Goal: Task Accomplishment & Management: Use online tool/utility

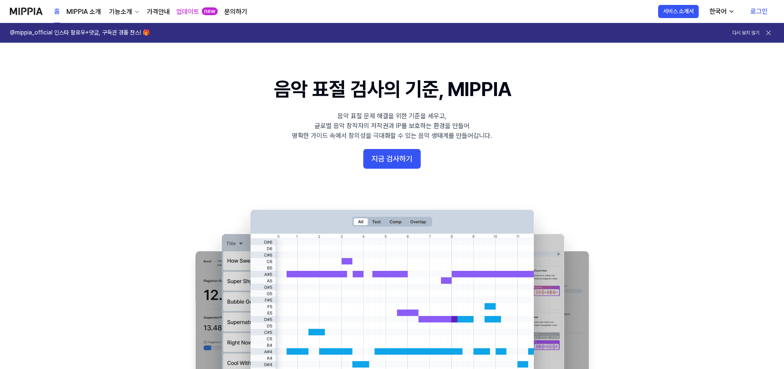
click at [764, 12] on link "로그인" at bounding box center [759, 11] width 30 height 23
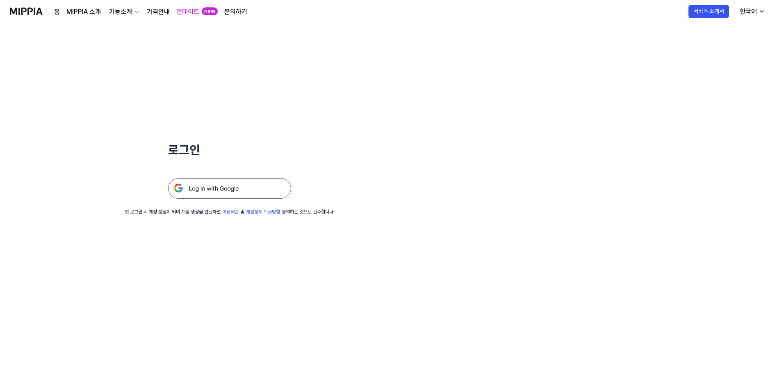
click at [241, 192] on img at bounding box center [229, 188] width 123 height 20
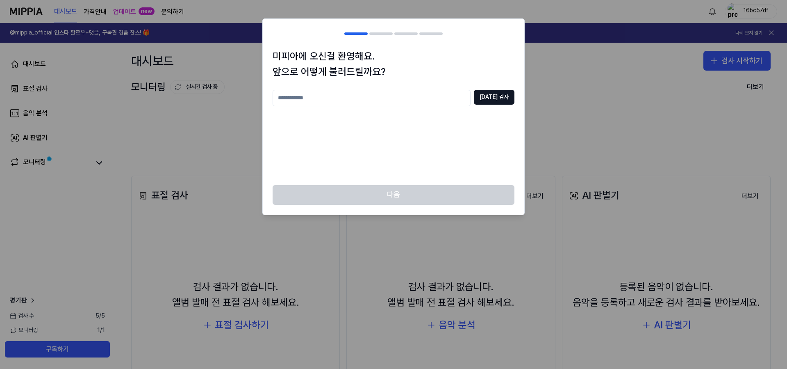
click at [395, 98] on input "text" at bounding box center [372, 98] width 198 height 16
type input "**"
click at [501, 102] on button "[DATE] 검사" at bounding box center [494, 97] width 41 height 15
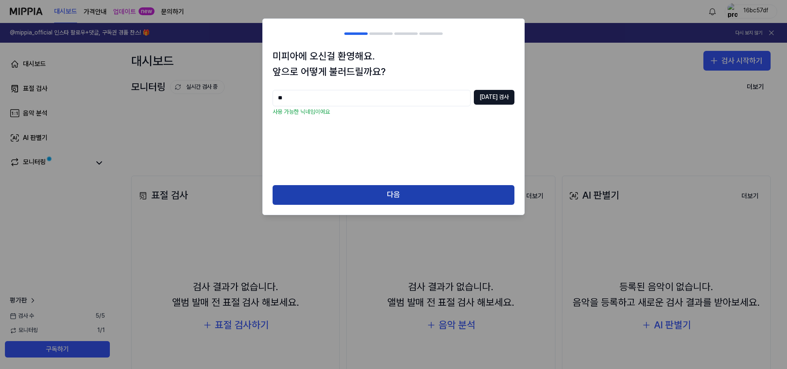
click at [433, 192] on button "다음" at bounding box center [394, 195] width 242 height 20
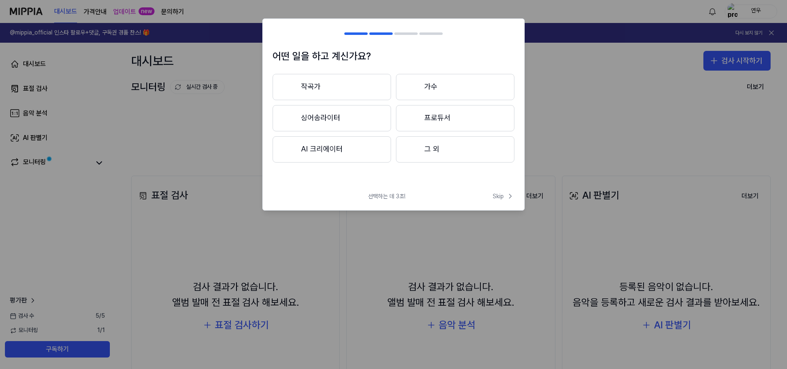
click at [342, 153] on button "AI 크리에이터" at bounding box center [332, 149] width 118 height 26
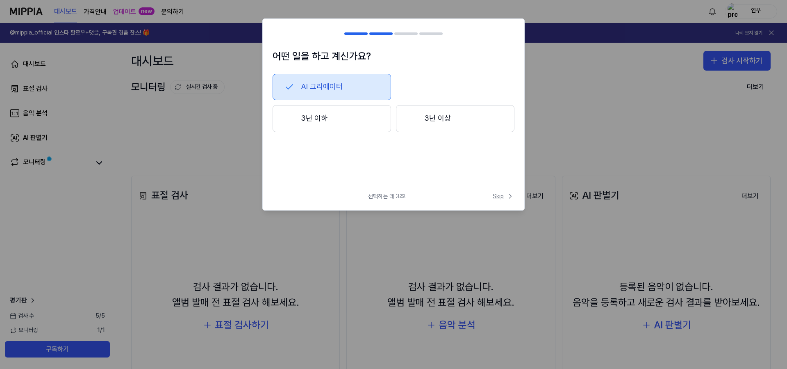
click at [502, 196] on span "Skip" at bounding box center [504, 196] width 22 height 8
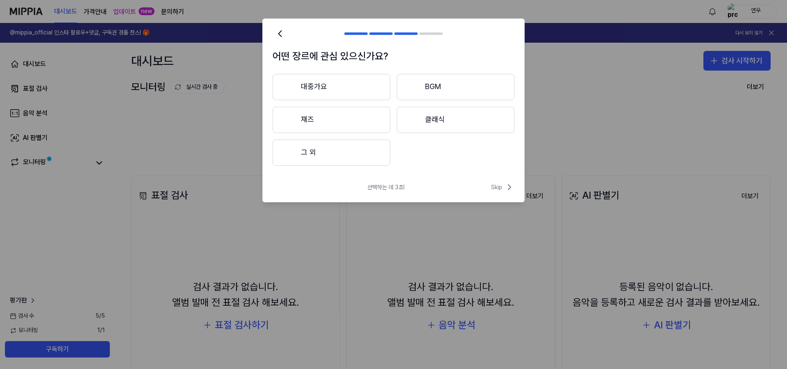
click at [334, 91] on button "대중가요" at bounding box center [332, 87] width 118 height 26
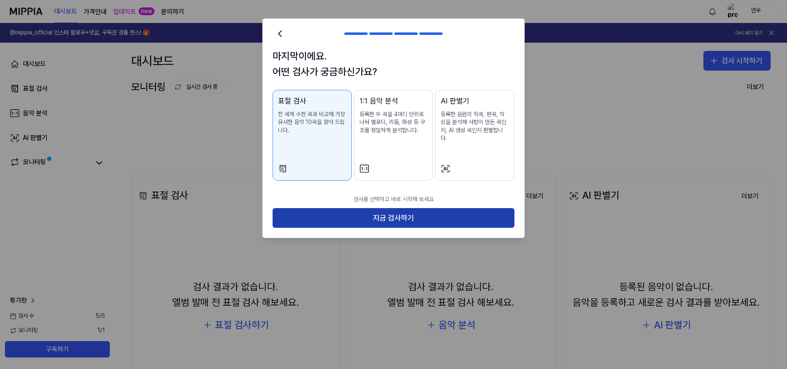
click at [418, 211] on button "지금 검사하기" at bounding box center [394, 218] width 242 height 20
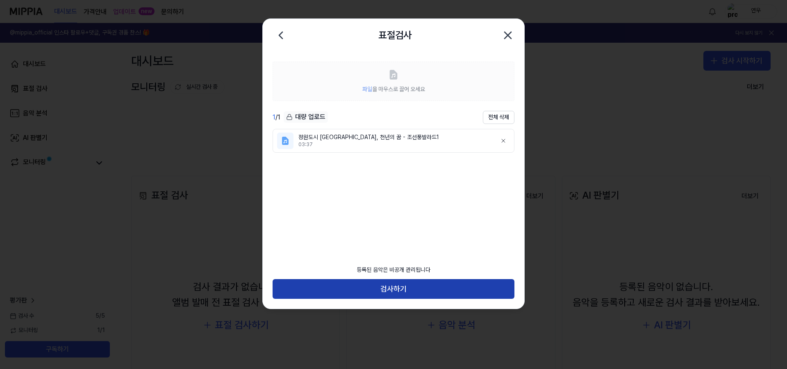
click at [425, 285] on button "검사하기" at bounding box center [394, 289] width 242 height 20
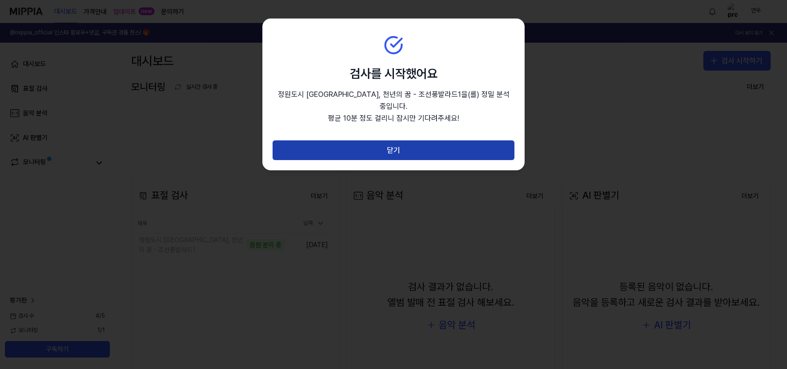
click at [414, 140] on button "닫기" at bounding box center [394, 150] width 242 height 20
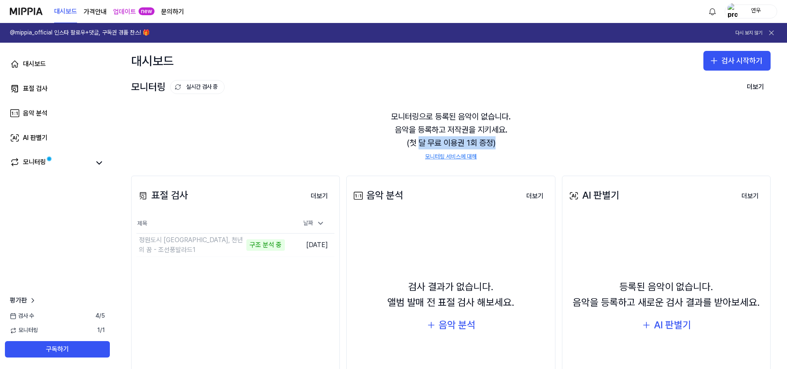
drag, startPoint x: 419, startPoint y: 146, endPoint x: 496, endPoint y: 143, distance: 77.9
click at [496, 143] on div "모니터링으로 등록된 음악이 없습니다. 음악을 등록하고 저작권을 지키세요. (첫 달 무료 이용권 1회 증정) 모니터링 서비스에 대해" at bounding box center [451, 135] width 640 height 71
click at [526, 141] on div "모니터링으로 등록된 음악이 없습니다. 음악을 등록하고 저작권을 지키세요. (첫 달 무료 이용권 1회 증정) 모니터링 서비스에 대해" at bounding box center [451, 135] width 640 height 71
click at [104, 13] on page\) "가격안내" at bounding box center [95, 12] width 23 height 10
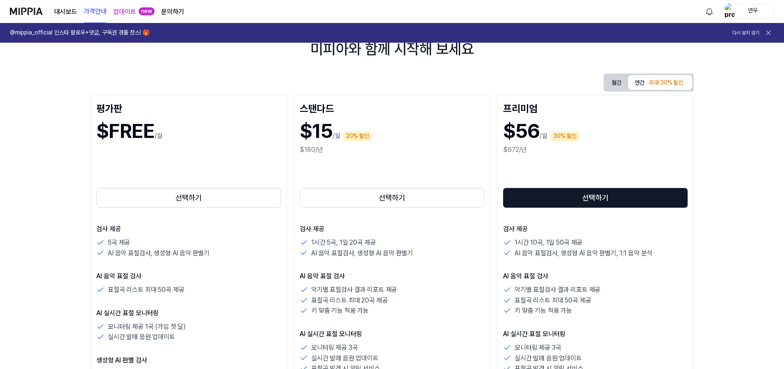
scroll to position [75, 0]
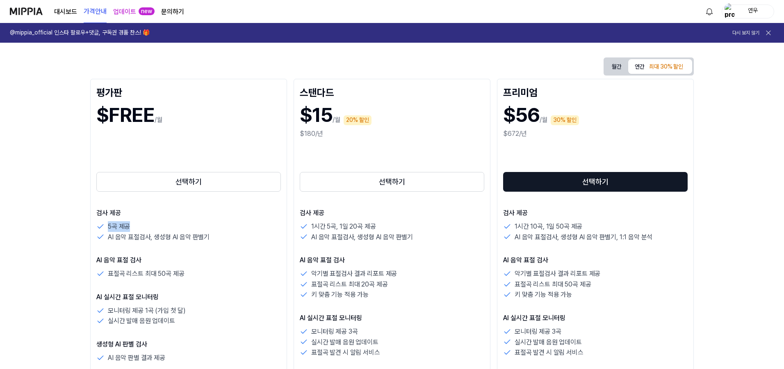
drag, startPoint x: 107, startPoint y: 226, endPoint x: 132, endPoint y: 226, distance: 25.0
click at [132, 226] on div "5곡 제공" at bounding box center [188, 226] width 184 height 11
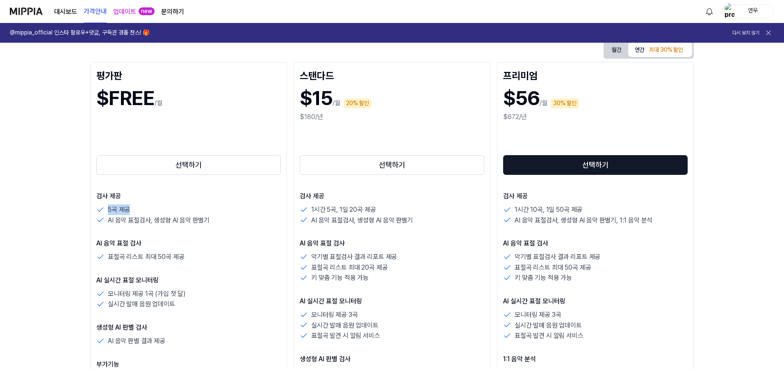
scroll to position [140, 0]
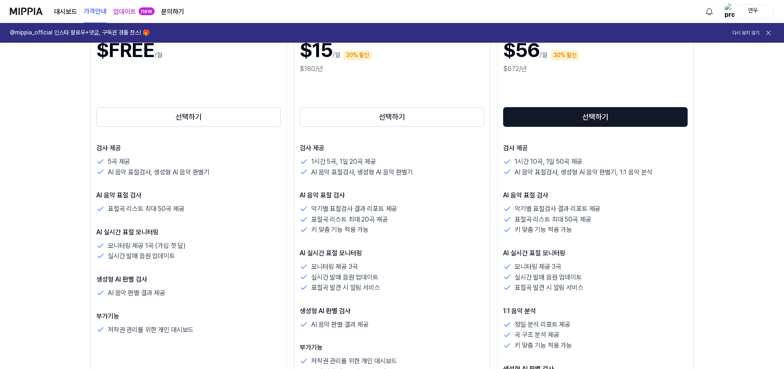
click at [152, 228] on p "AI 실시간 표절 모니터링" at bounding box center [188, 232] width 184 height 10
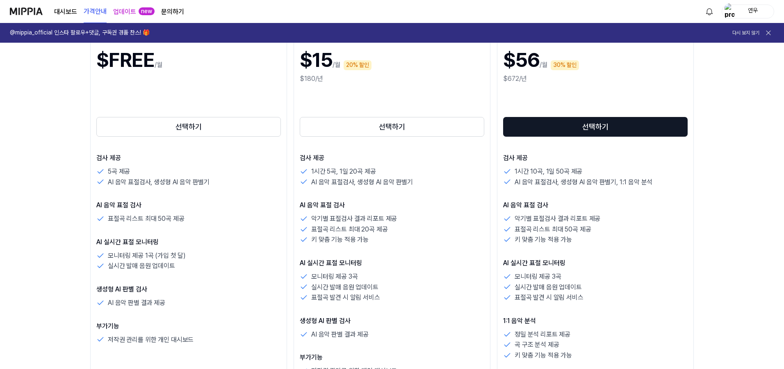
scroll to position [64, 0]
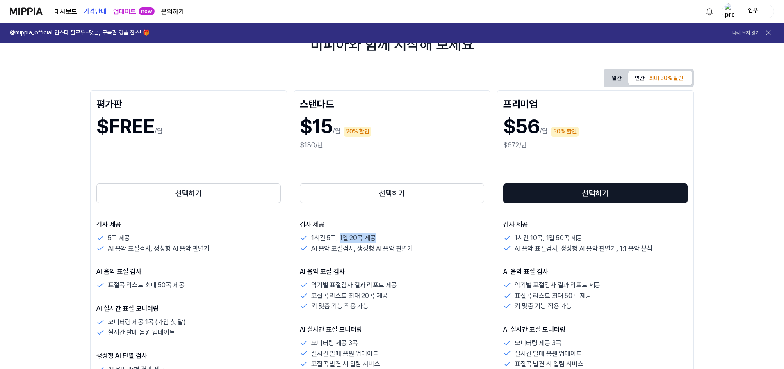
drag, startPoint x: 340, startPoint y: 237, endPoint x: 377, endPoint y: 235, distance: 36.9
click at [377, 235] on div "1시간 5곡, 1일 20곡 제공" at bounding box center [392, 237] width 184 height 11
click at [384, 237] on div "1시간 5곡, 1일 20곡 제공" at bounding box center [392, 237] width 184 height 11
drag, startPoint x: 335, startPoint y: 237, endPoint x: 310, endPoint y: 236, distance: 24.6
click at [310, 236] on div "1시간 5곡, 1일 20곡 제공" at bounding box center [392, 237] width 184 height 11
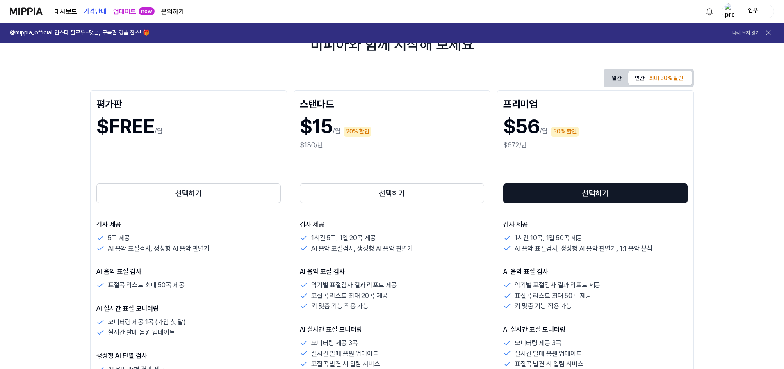
click at [334, 238] on p "1시간 5곡, 1일 20곡 제공" at bounding box center [343, 237] width 64 height 11
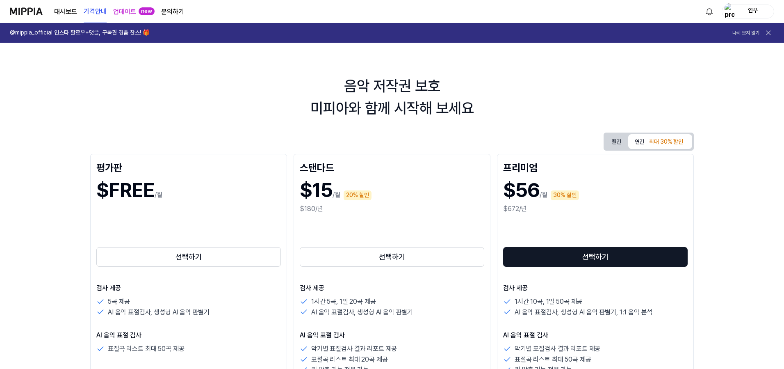
scroll to position [9, 0]
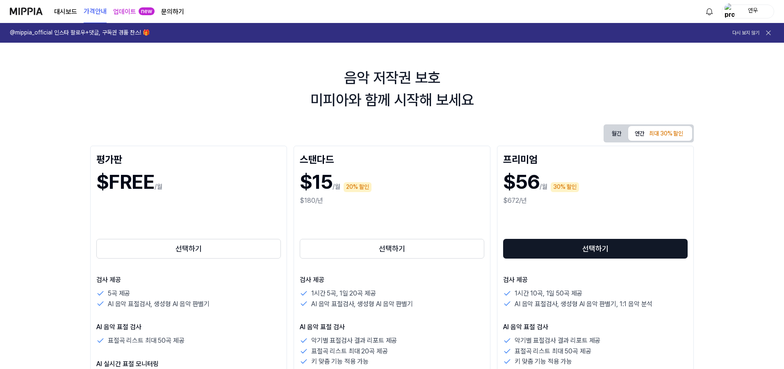
click at [64, 12] on link "대시보드" at bounding box center [65, 12] width 23 height 10
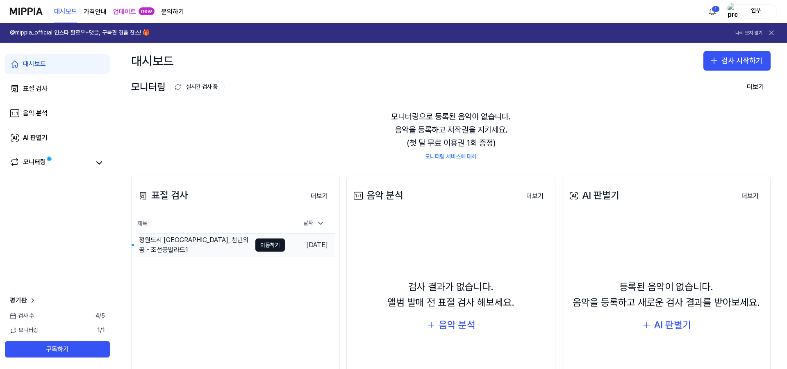
click at [225, 249] on div "정원도시 [GEOGRAPHIC_DATA], 천년의 꿈 - 조선풍발라드1" at bounding box center [195, 245] width 112 height 20
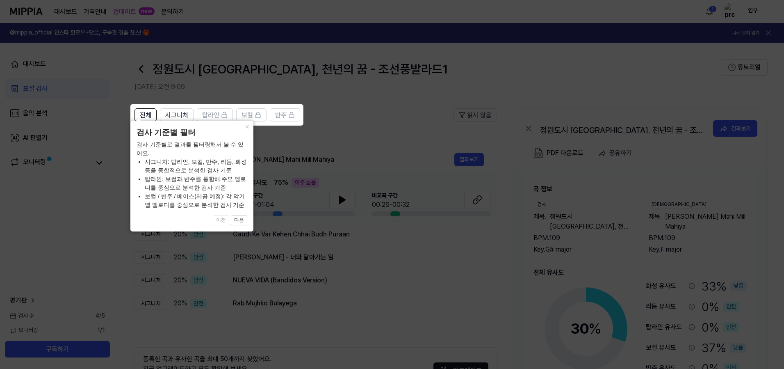
click at [377, 118] on icon at bounding box center [393, 184] width 787 height 369
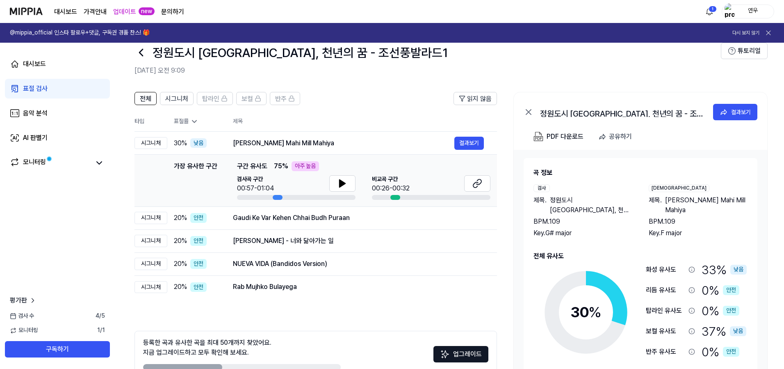
scroll to position [31, 0]
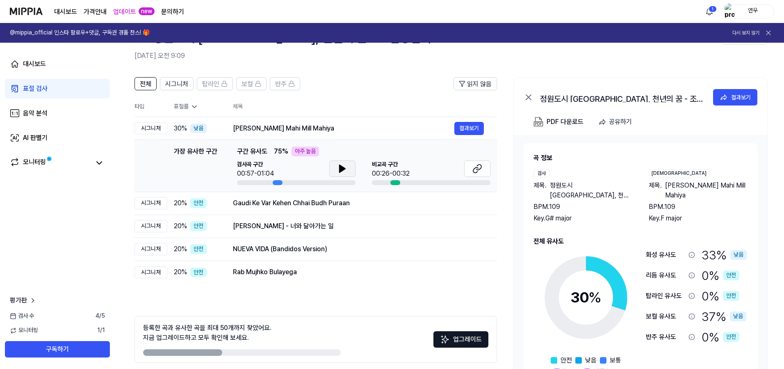
click at [344, 170] on icon at bounding box center [342, 169] width 10 height 10
click at [341, 168] on icon at bounding box center [342, 168] width 6 height 7
click at [351, 168] on button at bounding box center [342, 168] width 26 height 16
click at [471, 167] on button at bounding box center [477, 168] width 26 height 16
click at [249, 205] on div "Gaudi Ke Var Kehen Chhai Budh Puraan" at bounding box center [343, 203] width 221 height 10
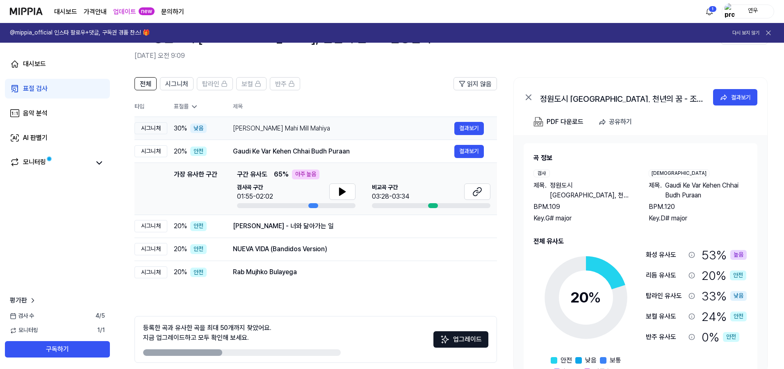
click at [315, 128] on div "[PERSON_NAME] Mahi Mill Mahiya" at bounding box center [343, 128] width 221 height 10
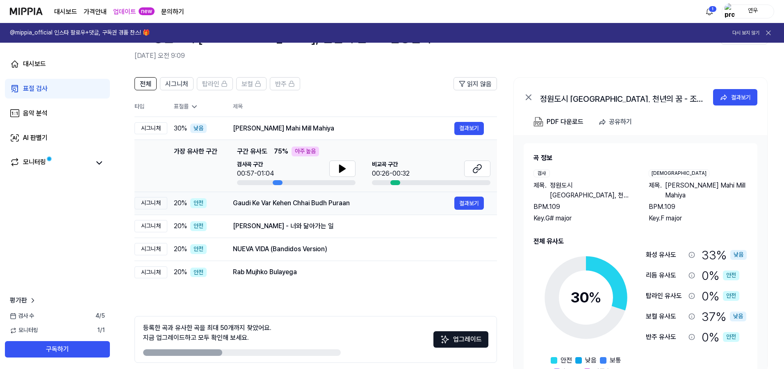
click at [301, 202] on div "Gaudi Ke Var Kehen Chhai Budh Puraan" at bounding box center [343, 203] width 221 height 10
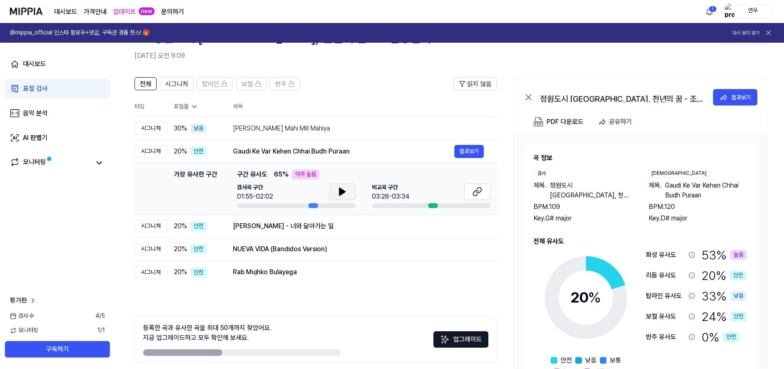
click at [346, 193] on icon at bounding box center [342, 192] width 10 height 10
click at [348, 191] on button at bounding box center [342, 191] width 26 height 16
click at [478, 190] on icon at bounding box center [477, 192] width 10 height 10
click at [338, 194] on icon at bounding box center [342, 192] width 10 height 10
click at [334, 132] on div "[PERSON_NAME] Mahi Mill Mahiya" at bounding box center [343, 128] width 221 height 10
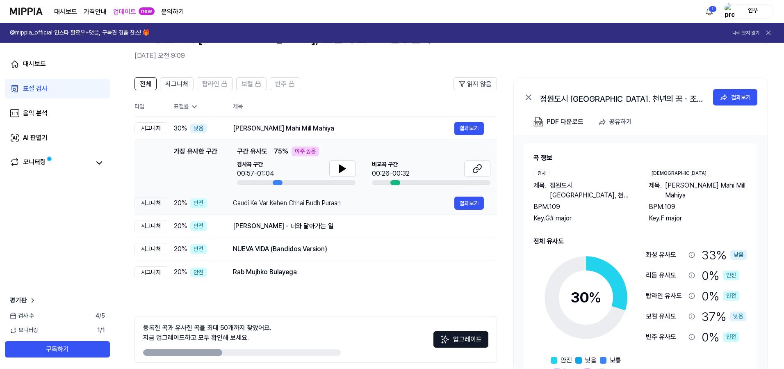
click at [320, 202] on div "Gaudi Ke Var Kehen Chhai Budh Puraan" at bounding box center [343, 203] width 221 height 10
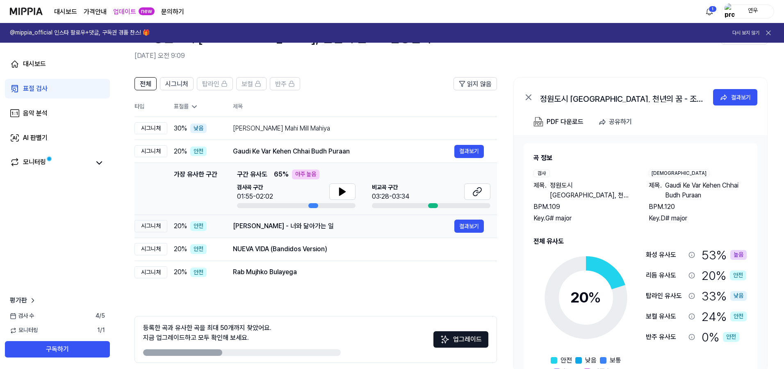
click at [312, 222] on div "[PERSON_NAME] - 너와 닮아가는 일" at bounding box center [343, 226] width 221 height 10
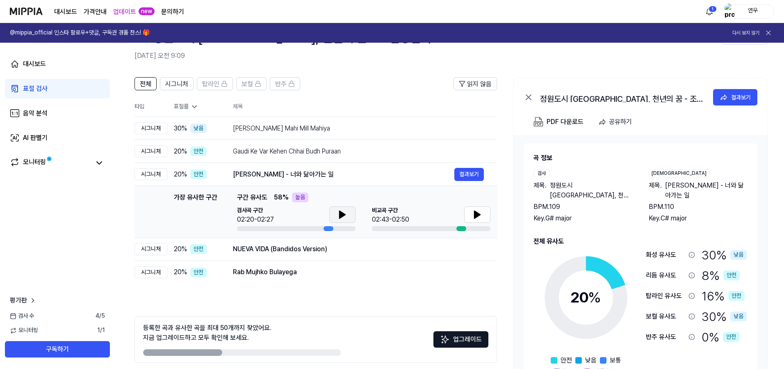
click at [339, 215] on icon at bounding box center [342, 214] width 6 height 7
drag, startPoint x: 346, startPoint y: 215, endPoint x: 381, endPoint y: 212, distance: 34.6
click at [346, 215] on icon at bounding box center [342, 214] width 10 height 10
click at [467, 212] on button at bounding box center [477, 214] width 26 height 16
click at [479, 214] on icon at bounding box center [479, 214] width 2 height 7
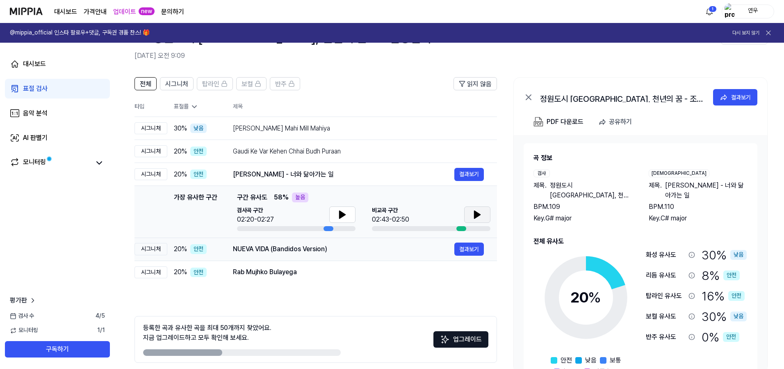
click at [313, 252] on div "NUEVA VIDA (Bandidos Version)" at bounding box center [343, 249] width 221 height 10
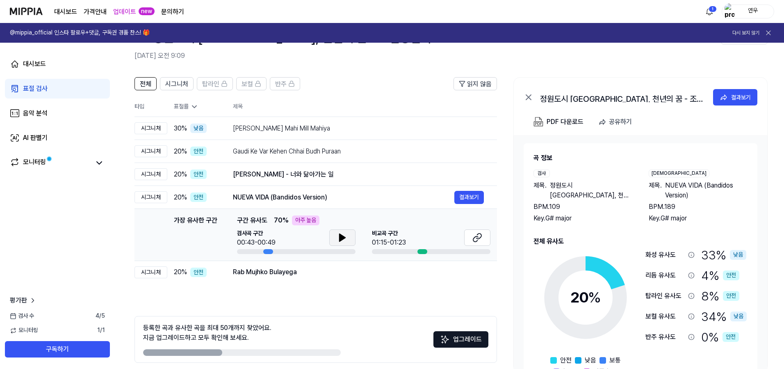
click at [341, 241] on icon at bounding box center [342, 237] width 10 height 10
click at [476, 239] on icon at bounding box center [477, 237] width 10 height 10
click at [272, 269] on div "Rab Mujhko Bulayega" at bounding box center [343, 272] width 221 height 10
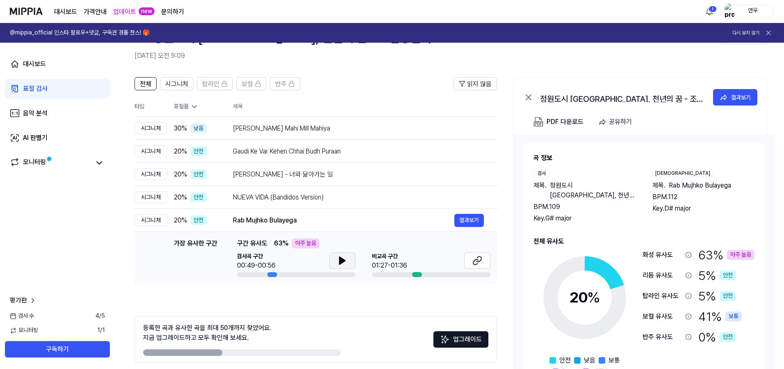
click at [341, 259] on icon at bounding box center [342, 260] width 6 height 7
click at [471, 264] on button at bounding box center [477, 260] width 26 height 16
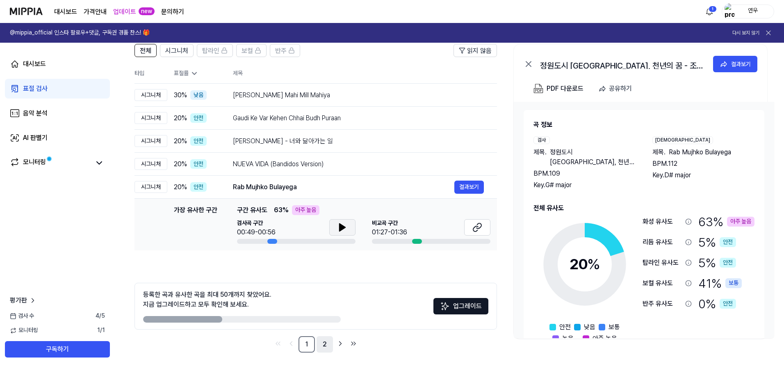
click at [324, 341] on link "2" at bounding box center [324, 344] width 16 height 16
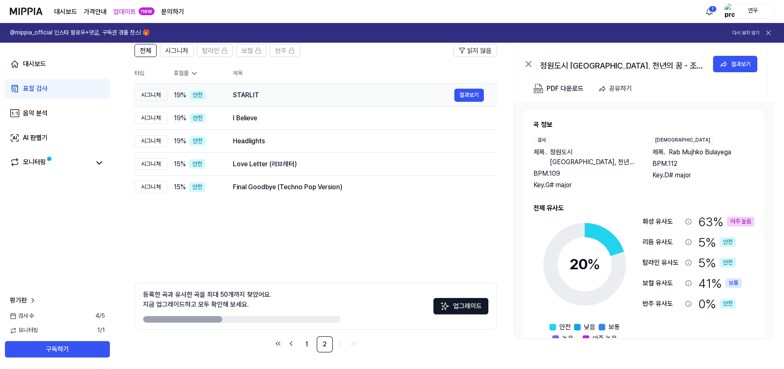
click at [283, 96] on div "STARLIT" at bounding box center [343, 95] width 221 height 10
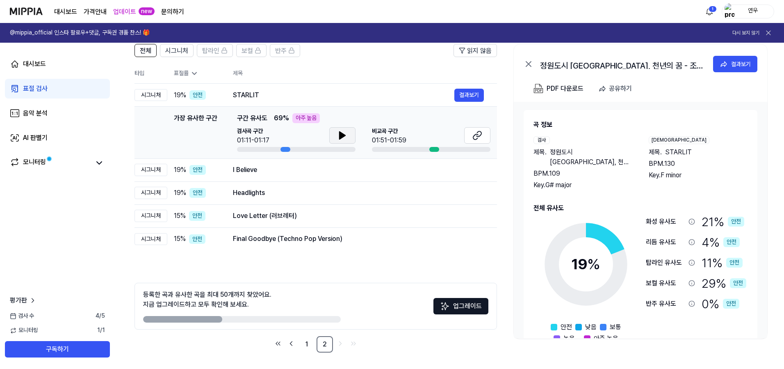
click at [337, 133] on button at bounding box center [342, 135] width 26 height 16
click at [330, 173] on div "I Believe" at bounding box center [343, 170] width 221 height 10
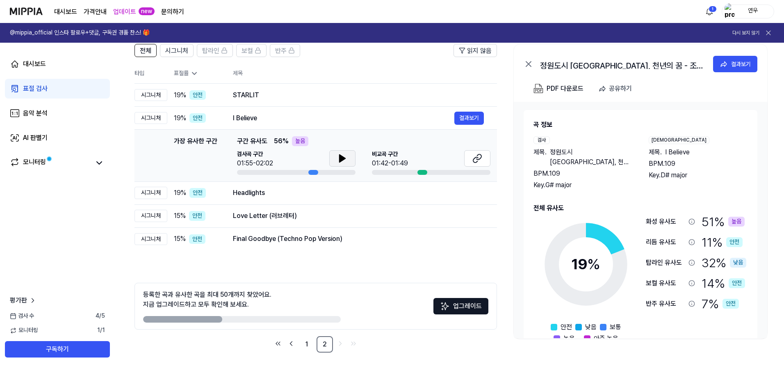
click at [333, 155] on button at bounding box center [342, 158] width 26 height 16
click at [343, 159] on icon at bounding box center [344, 158] width 2 height 7
click at [483, 160] on button at bounding box center [477, 158] width 26 height 16
click at [276, 196] on div "Headlights" at bounding box center [343, 193] width 221 height 10
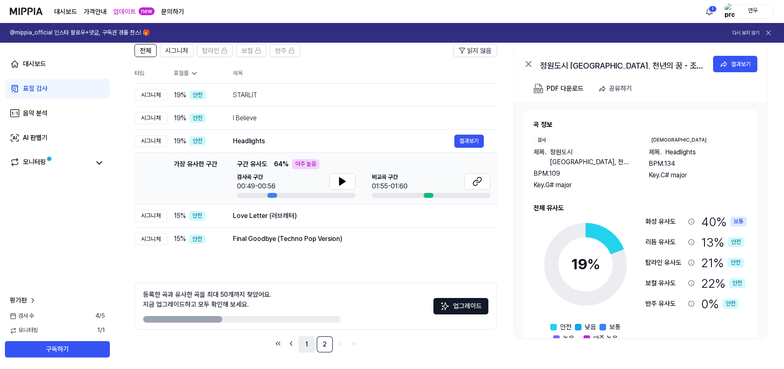
click at [303, 343] on link "1" at bounding box center [306, 344] width 16 height 16
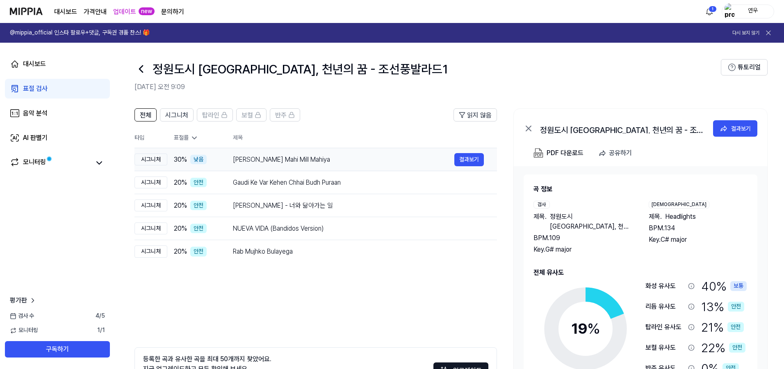
click at [286, 162] on div "[PERSON_NAME] Mahi Mill Mahiya" at bounding box center [343, 160] width 221 height 10
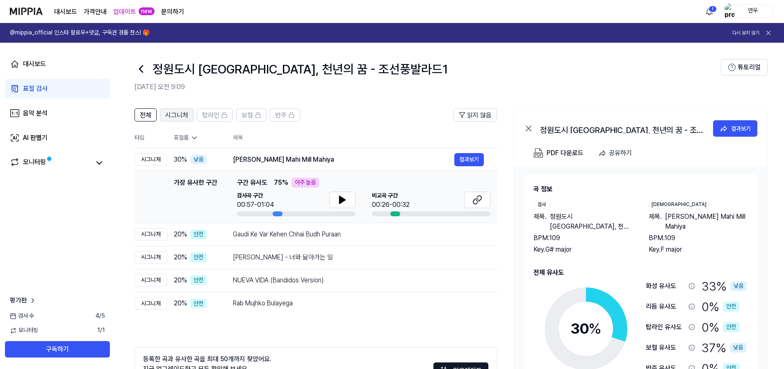
click at [187, 113] on span "시그니처" at bounding box center [176, 115] width 23 height 10
